Goal: Use online tool/utility: Utilize a website feature to perform a specific function

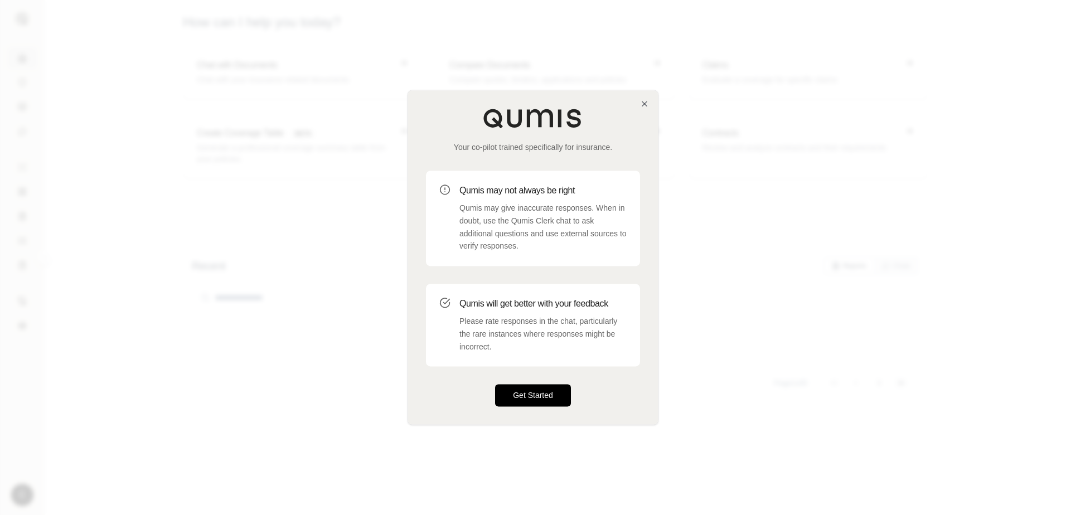
click at [560, 385] on button "Get Started" at bounding box center [533, 396] width 76 height 22
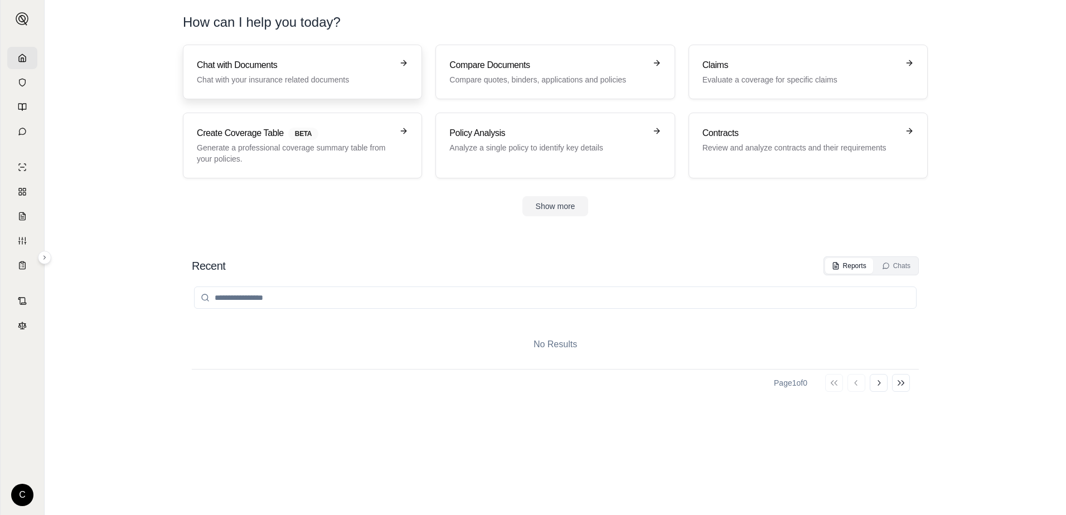
click at [309, 70] on h3 "Chat with Documents" at bounding box center [295, 65] width 196 height 13
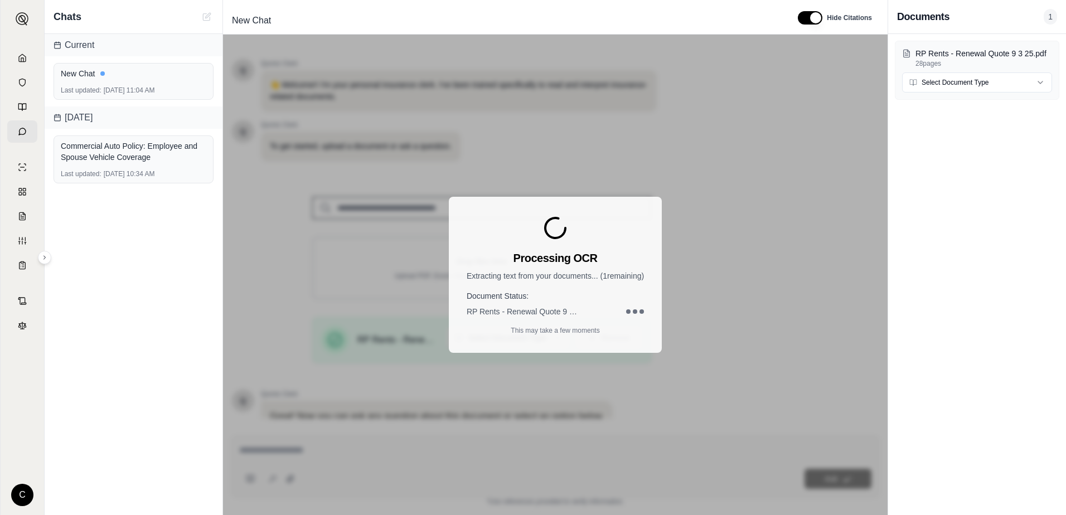
type textarea "*"
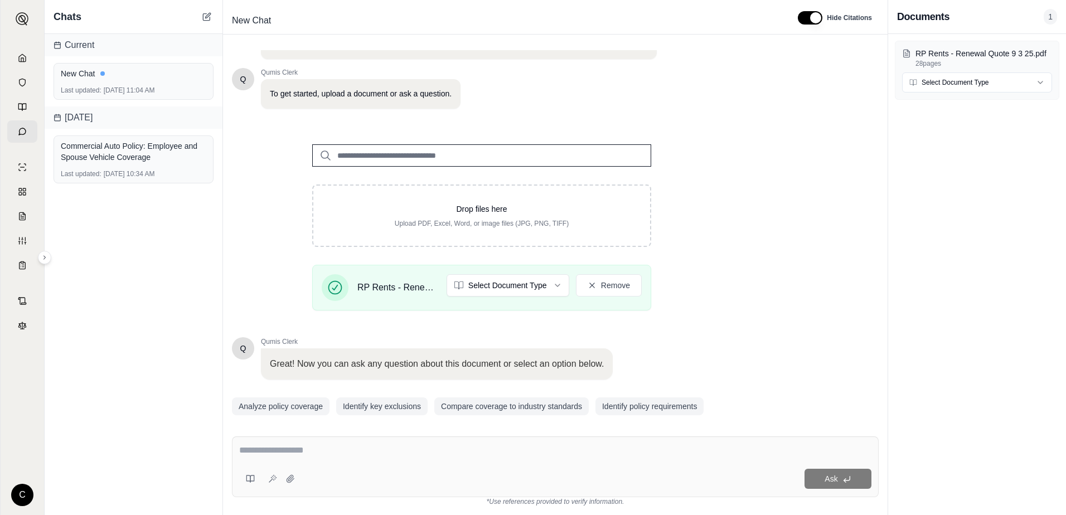
scroll to position [87, 0]
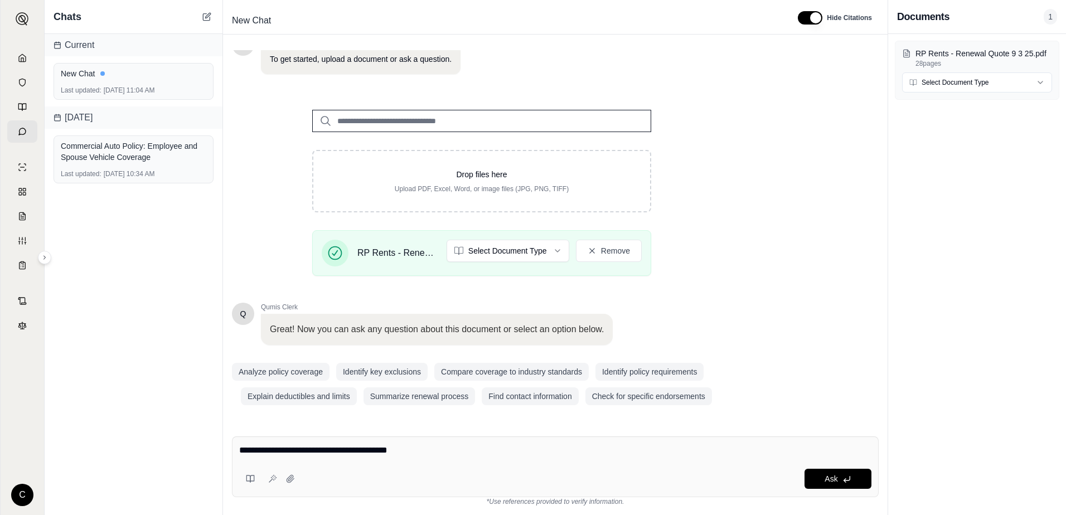
type textarea "**********"
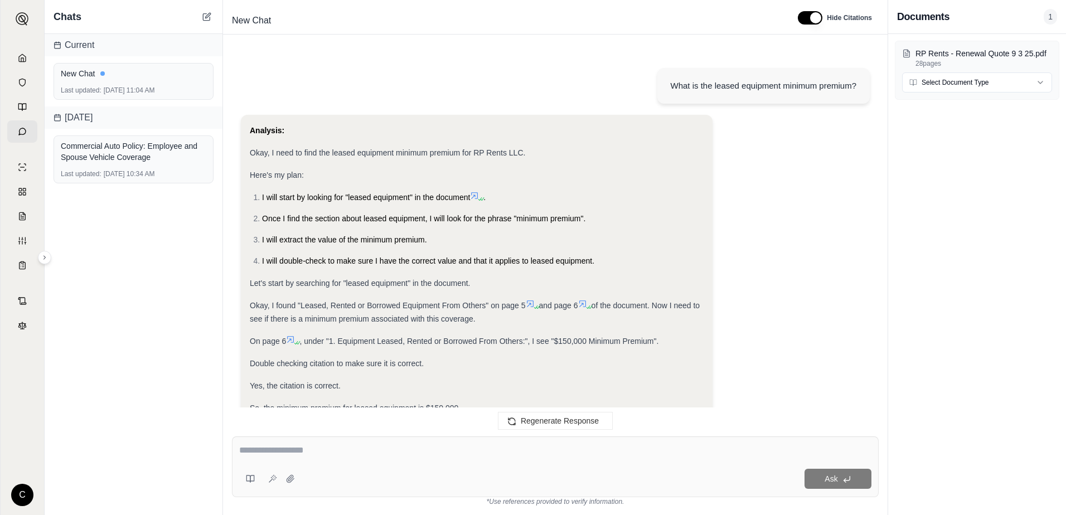
scroll to position [108, 0]
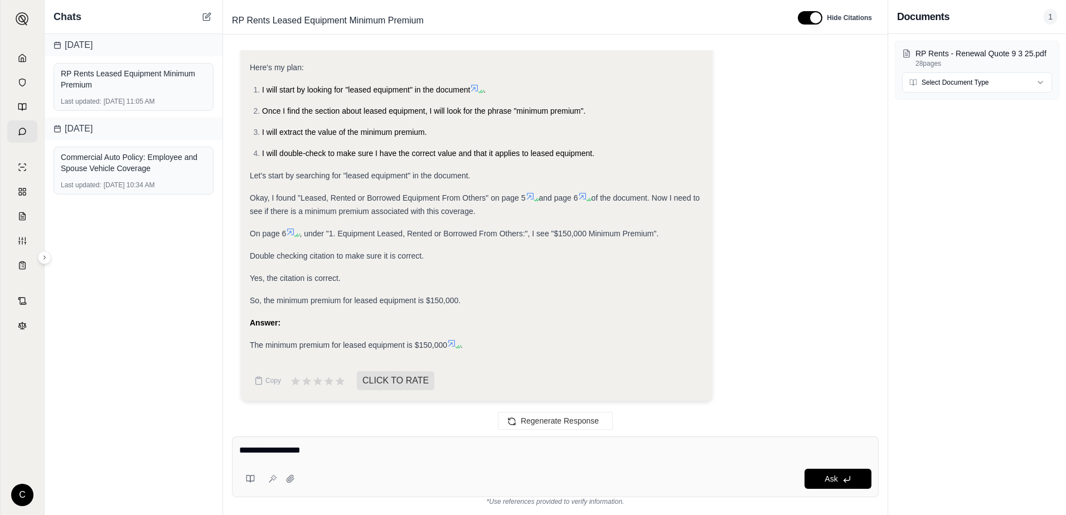
type textarea "**********"
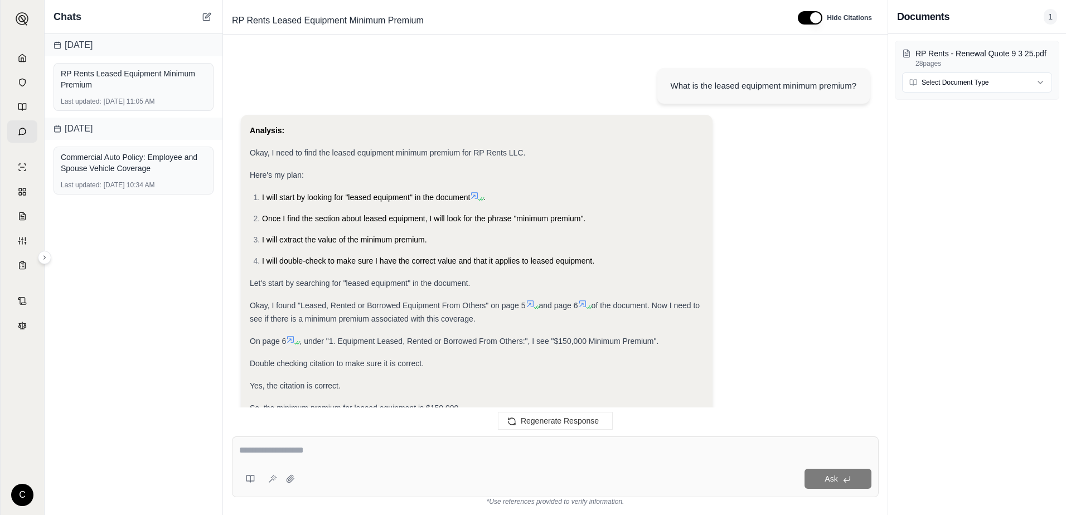
scroll to position [683, 0]
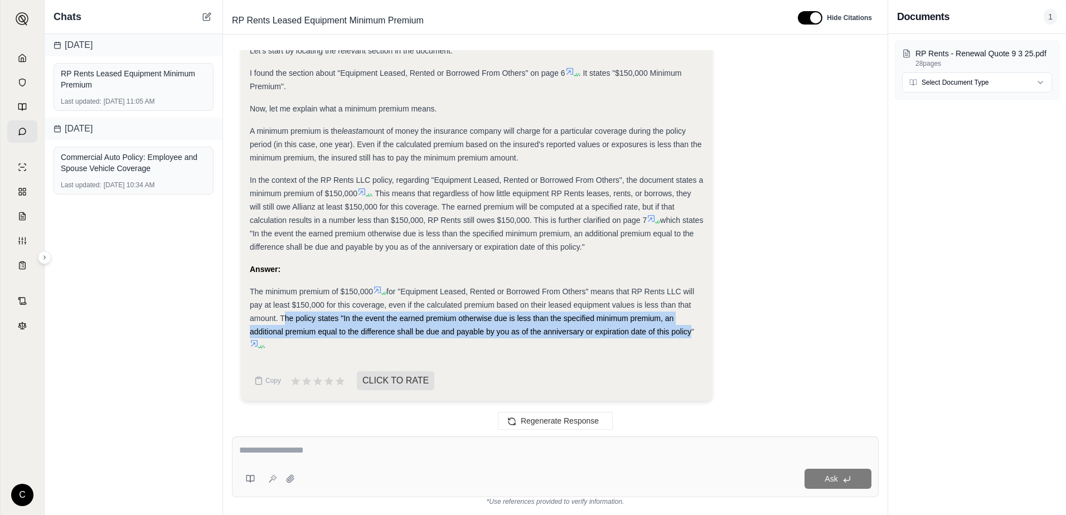
drag, startPoint x: 280, startPoint y: 320, endPoint x: 689, endPoint y: 332, distance: 408.9
click at [689, 332] on span "for "Equipment Leased, Rented or Borrowed From Others" means that RP Rents LLC …" at bounding box center [472, 311] width 444 height 49
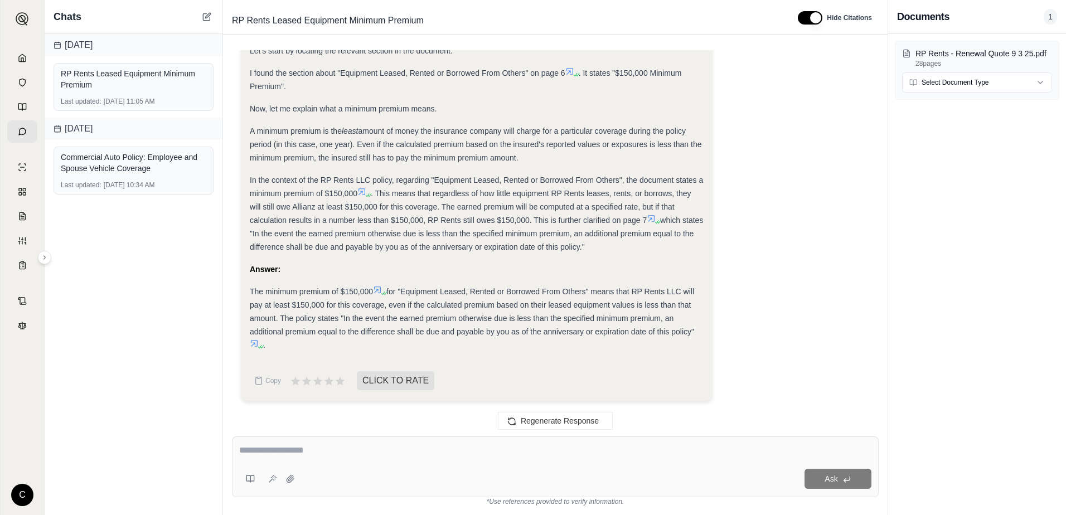
click at [692, 332] on span "for "Equipment Leased, Rented or Borrowed From Others" means that RP Rents LLC …" at bounding box center [472, 311] width 444 height 49
drag, startPoint x: 692, startPoint y: 332, endPoint x: 343, endPoint y: 318, distance: 348.8
click at [343, 318] on span "for "Equipment Leased, Rented or Borrowed From Others" means that RP Rents LLC …" at bounding box center [472, 311] width 444 height 49
drag, startPoint x: 343, startPoint y: 318, endPoint x: 349, endPoint y: 322, distance: 6.8
copy span "In the event the earned premium otherwise due is less than the specified minimu…"
